Goal: Task Accomplishment & Management: Use online tool/utility

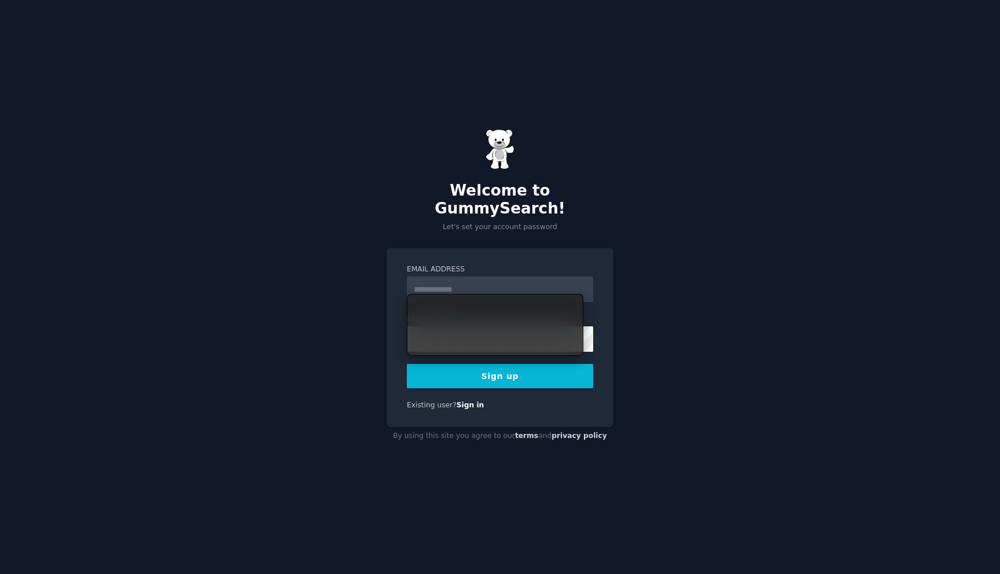
click at [506, 277] on input "Email Address" at bounding box center [500, 289] width 186 height 25
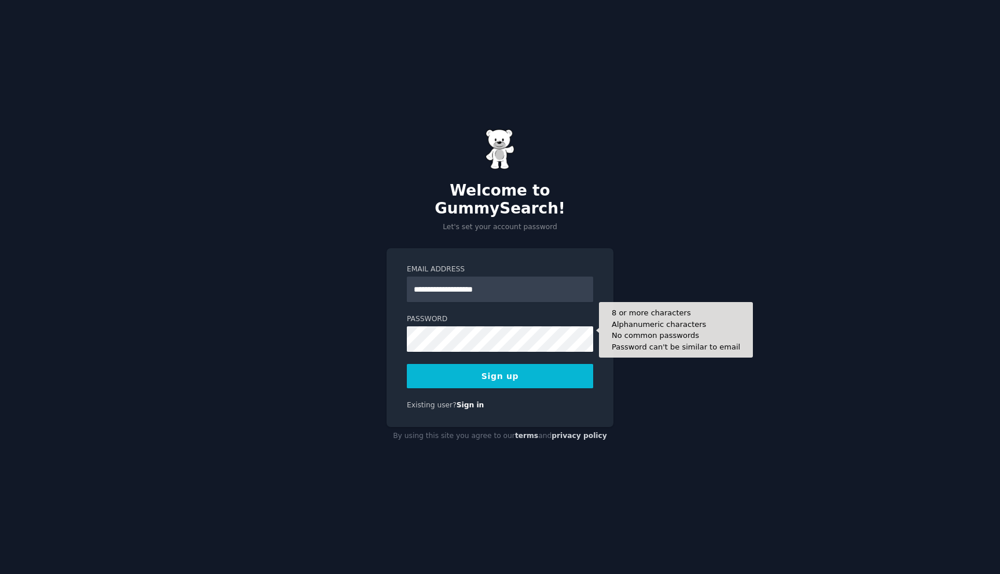
type input "**********"
click at [407, 364] on button "Sign up" at bounding box center [500, 376] width 186 height 24
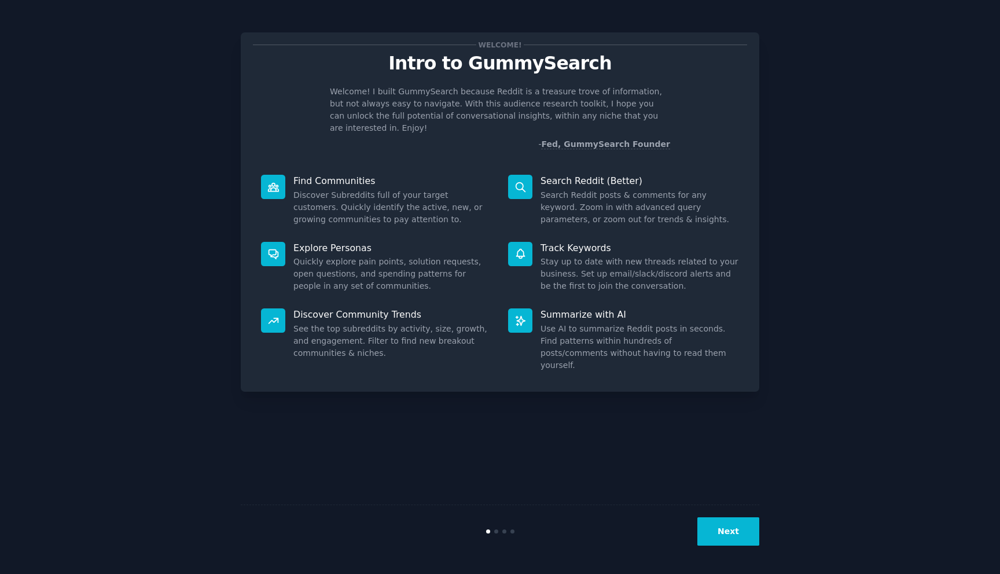
click at [750, 532] on button "Next" at bounding box center [728, 531] width 62 height 28
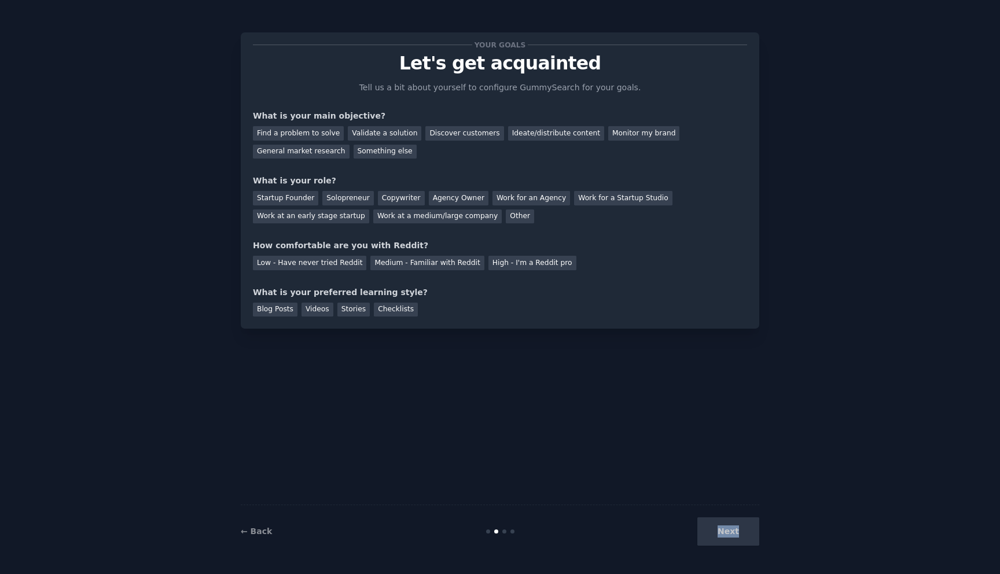
click at [750, 532] on div "Next" at bounding box center [672, 531] width 173 height 28
click at [737, 531] on div "Next" at bounding box center [672, 531] width 173 height 28
click at [719, 531] on div "Next" at bounding box center [672, 531] width 173 height 28
click at [311, 129] on div "Find a problem to solve" at bounding box center [298, 133] width 91 height 14
click at [354, 201] on div "Solopreneur" at bounding box center [347, 198] width 51 height 14
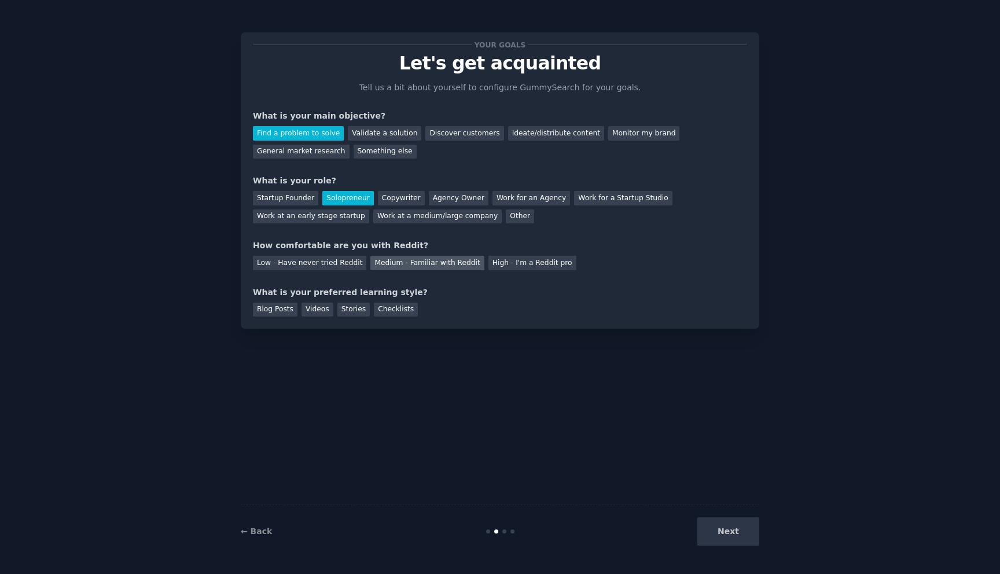
click at [393, 260] on div "Medium - Familiar with Reddit" at bounding box center [426, 263] width 113 height 14
click at [318, 312] on div "Videos" at bounding box center [317, 310] width 32 height 14
click at [725, 535] on button "Next" at bounding box center [728, 531] width 62 height 28
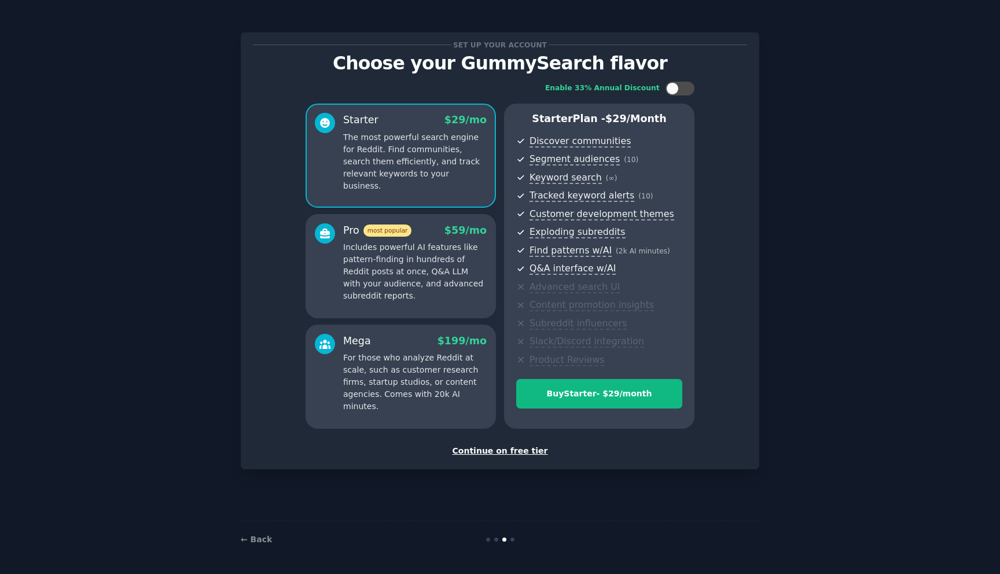
click at [520, 454] on div "Continue on free tier" at bounding box center [500, 451] width 494 height 12
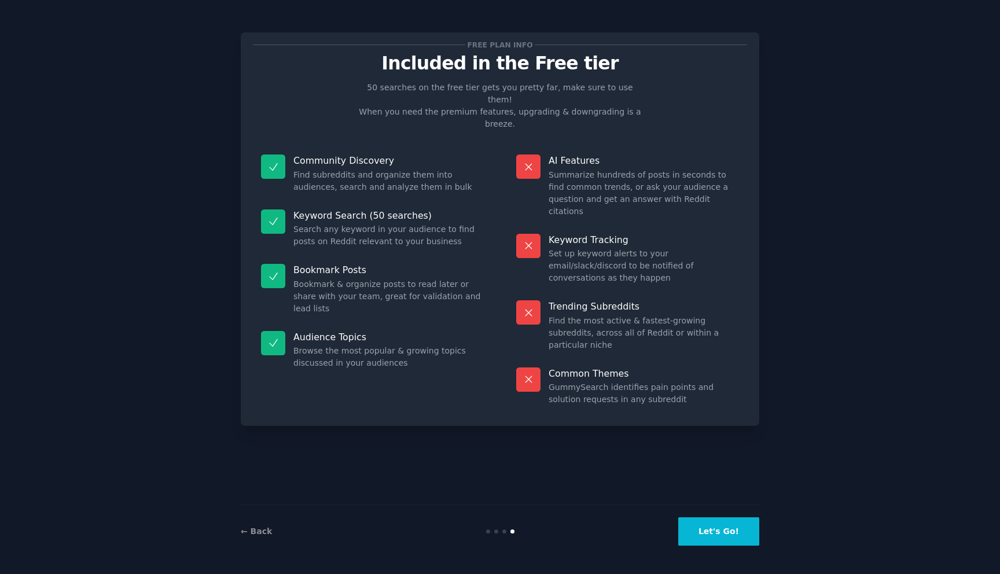
click at [749, 537] on button "Let's Go!" at bounding box center [718, 531] width 81 height 28
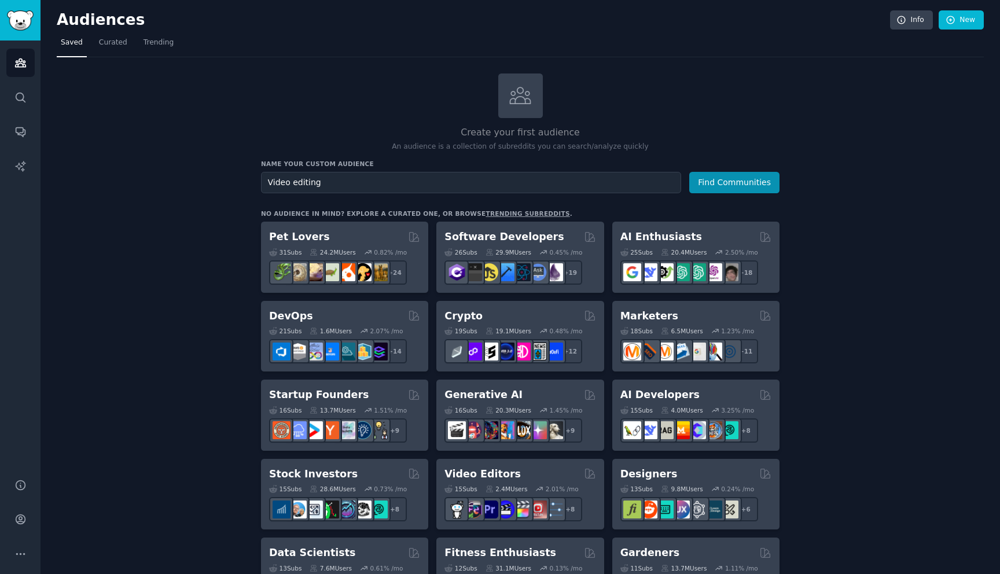
type input "Video editing"
click at [689, 172] on button "Find Communities" at bounding box center [734, 182] width 90 height 21
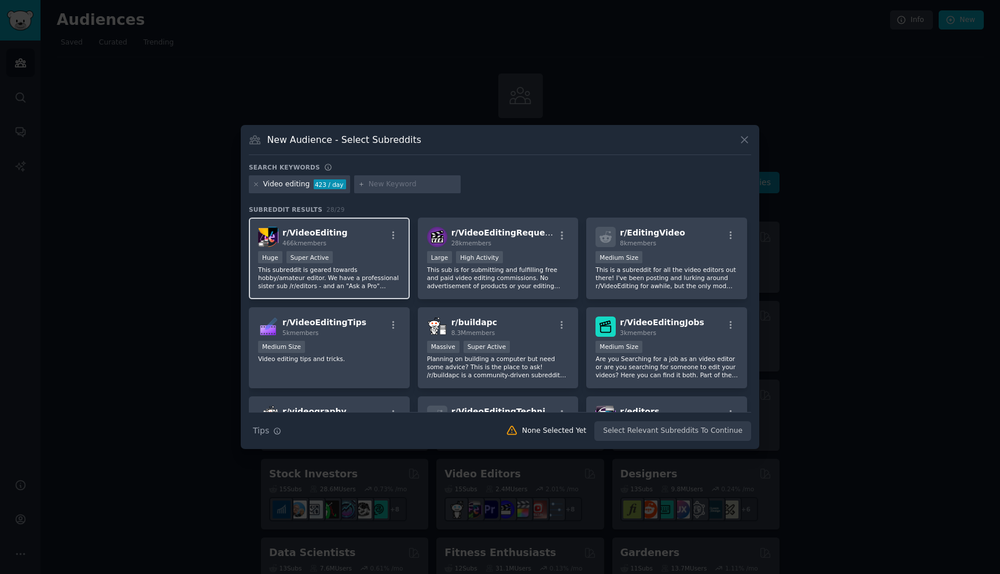
click at [363, 267] on p "This subreddit is geared towards hobby/amateur editor. We have a professional s…" at bounding box center [329, 278] width 142 height 24
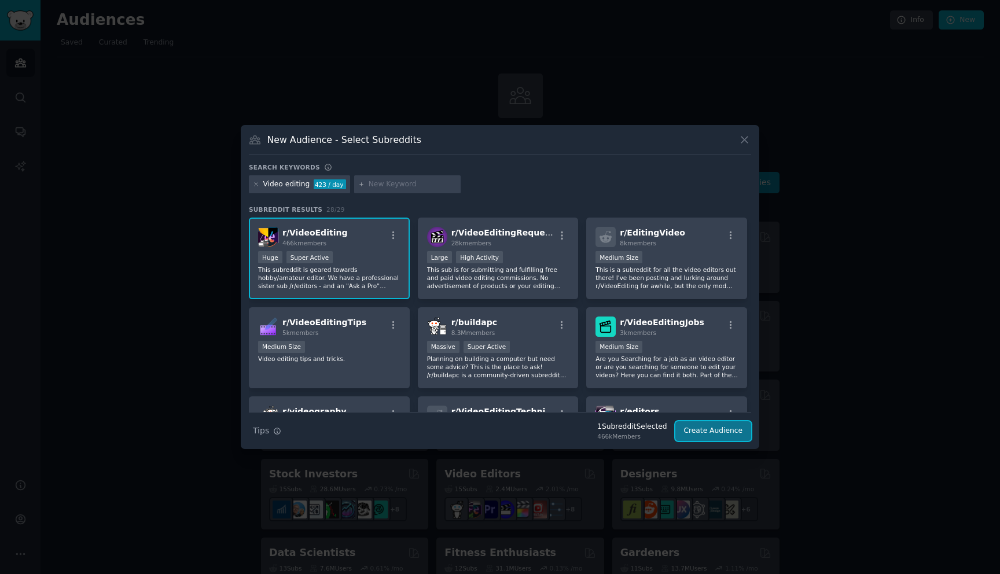
click at [729, 436] on button "Create Audience" at bounding box center [713, 431] width 76 height 20
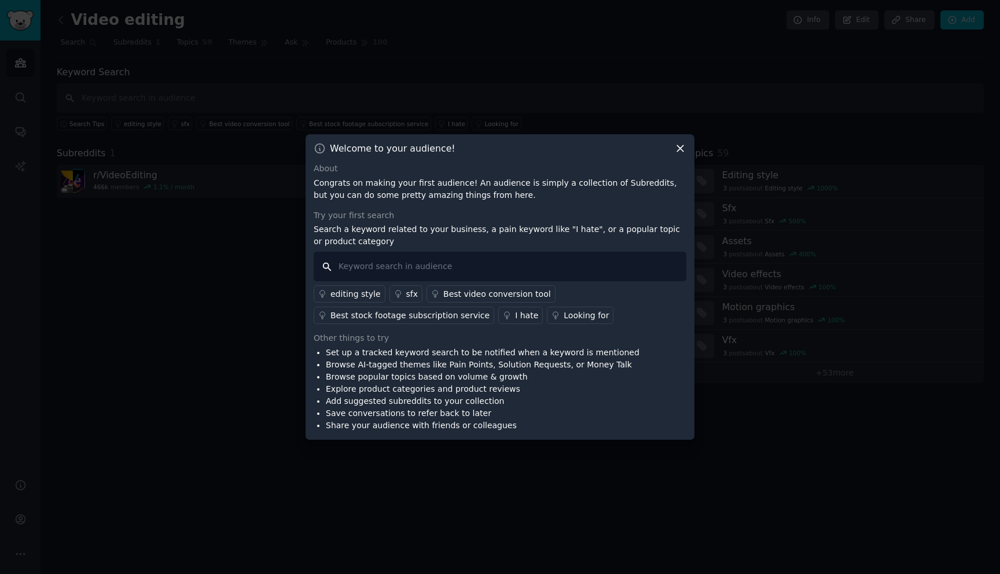
click at [469, 271] on input "text" at bounding box center [500, 267] width 373 height 30
click at [373, 260] on input "text" at bounding box center [500, 267] width 373 height 30
click at [684, 146] on icon at bounding box center [680, 148] width 12 height 12
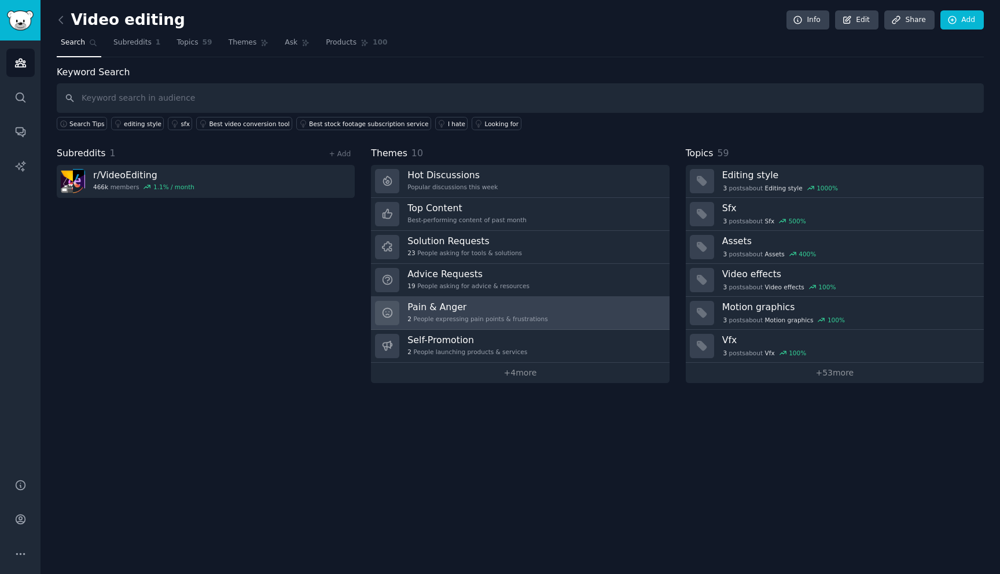
click at [452, 307] on h3 "Pain & Anger" at bounding box center [477, 307] width 140 height 12
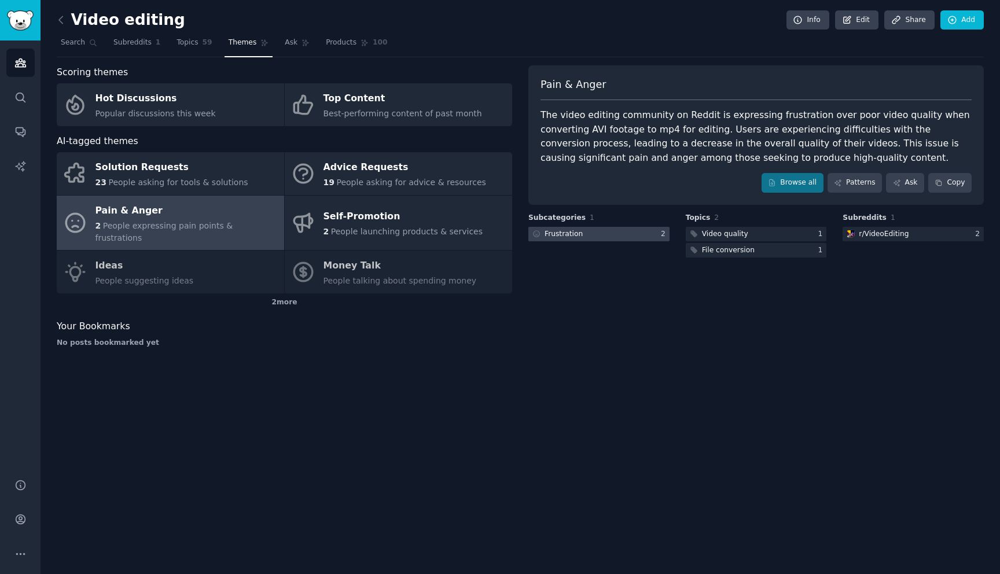
click at [598, 233] on div at bounding box center [598, 234] width 141 height 14
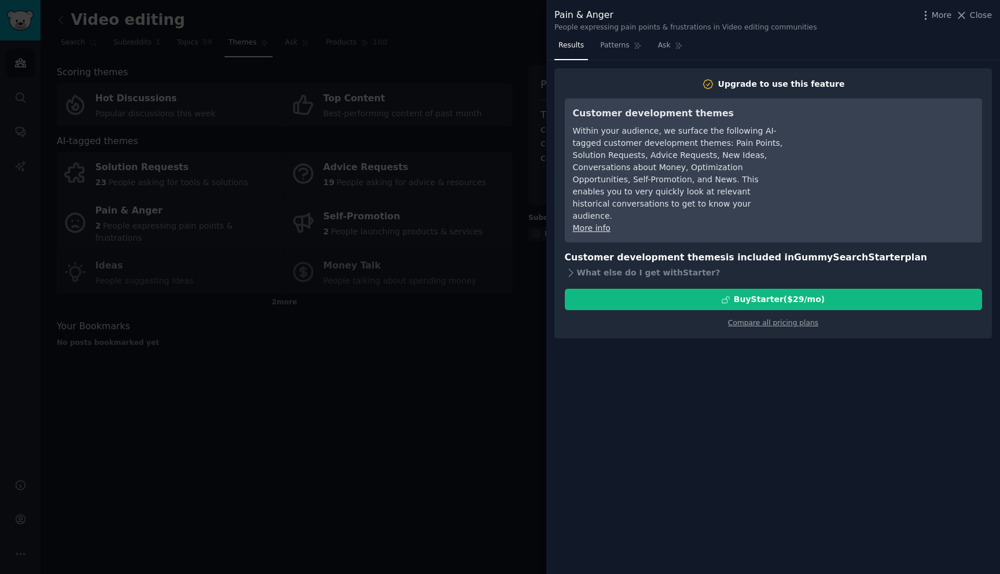
click at [505, 308] on div at bounding box center [500, 287] width 1000 height 574
